Goal: Task Accomplishment & Management: Manage account settings

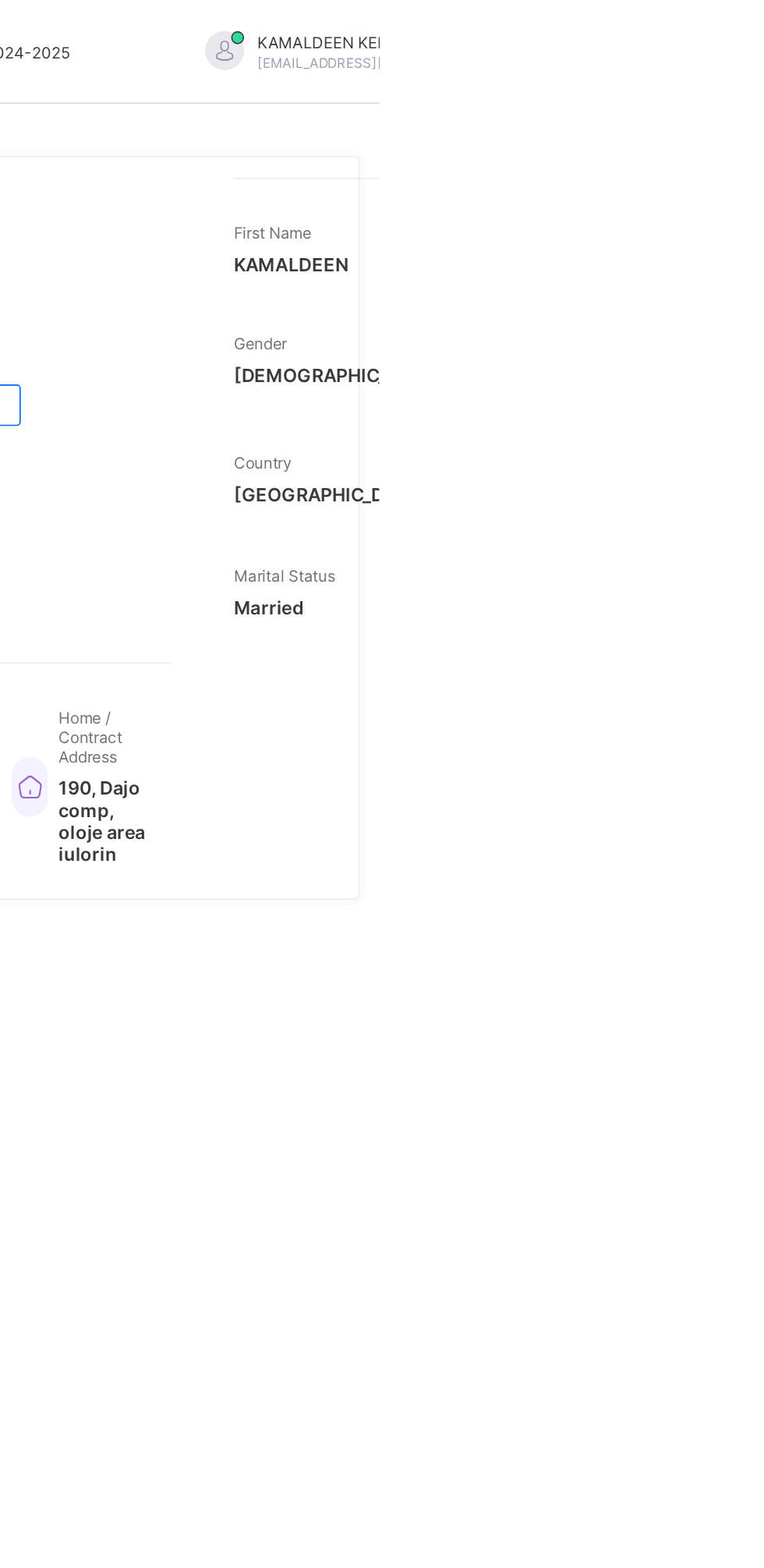
click at [725, 37] on span "[EMAIL_ADDRESS][DOMAIN_NAME]" at bounding box center [760, 37] width 138 height 10
